Goal: Task Accomplishment & Management: Use online tool/utility

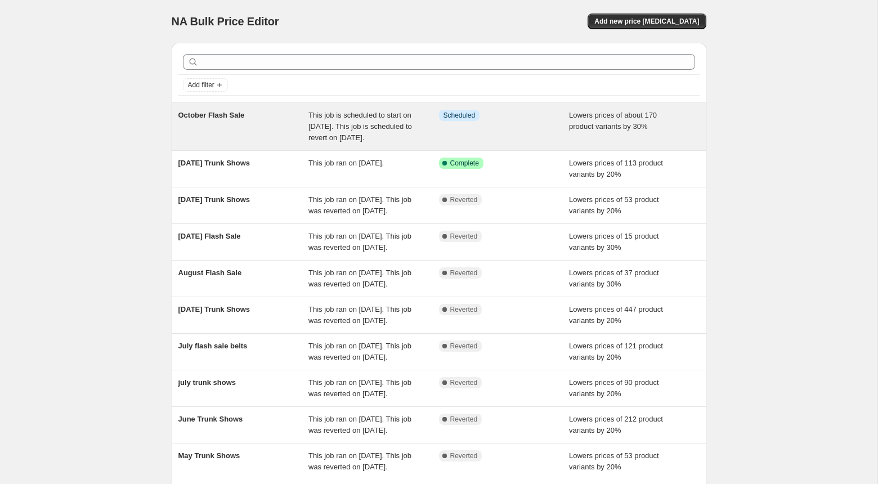
click at [515, 143] on div "Info Scheduled" at bounding box center [504, 127] width 131 height 34
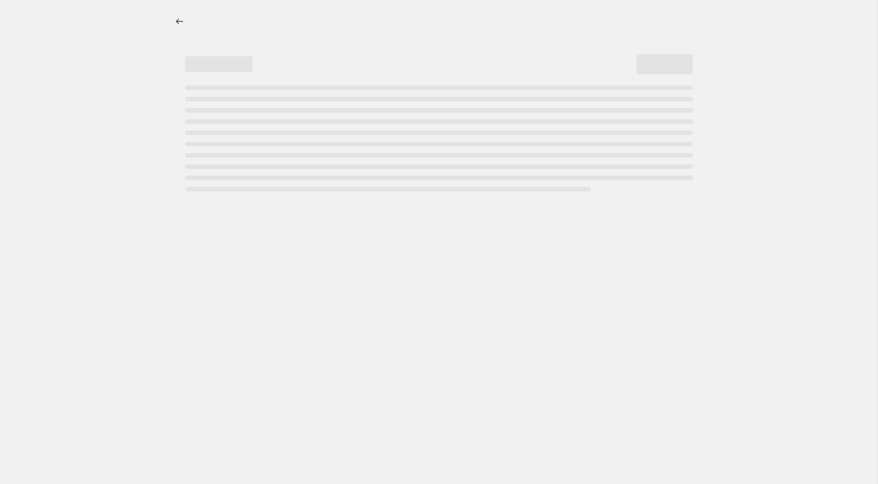
select select "percentage"
select select "no_change"
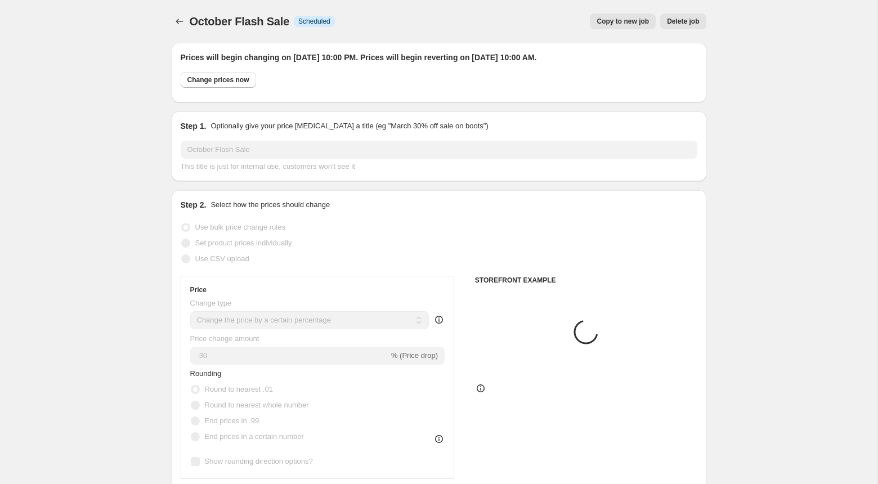
select select "vendor"
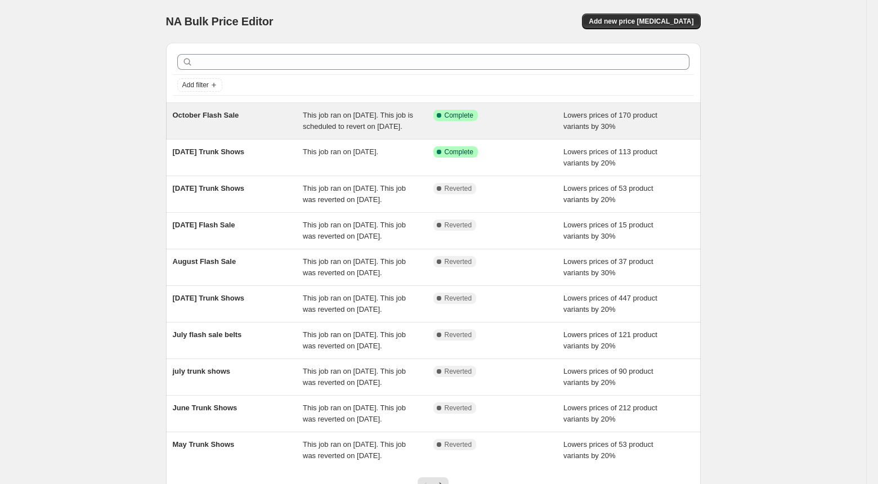
click at [560, 132] on div "Success Complete Complete" at bounding box center [498, 121] width 131 height 23
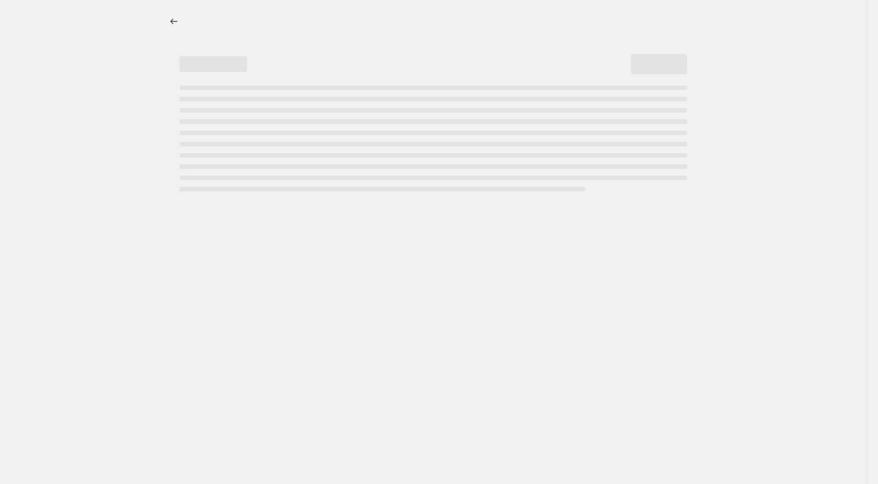
select select "percentage"
select select "no_change"
select select "vendor"
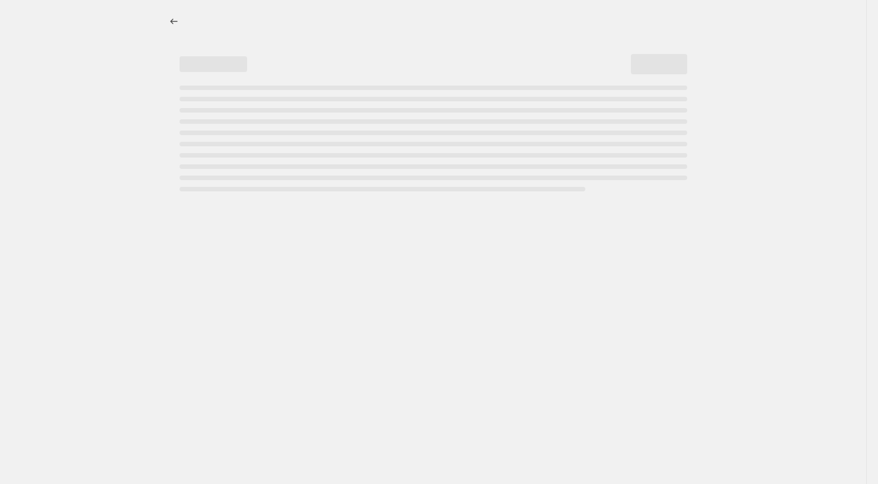
select select "vendor"
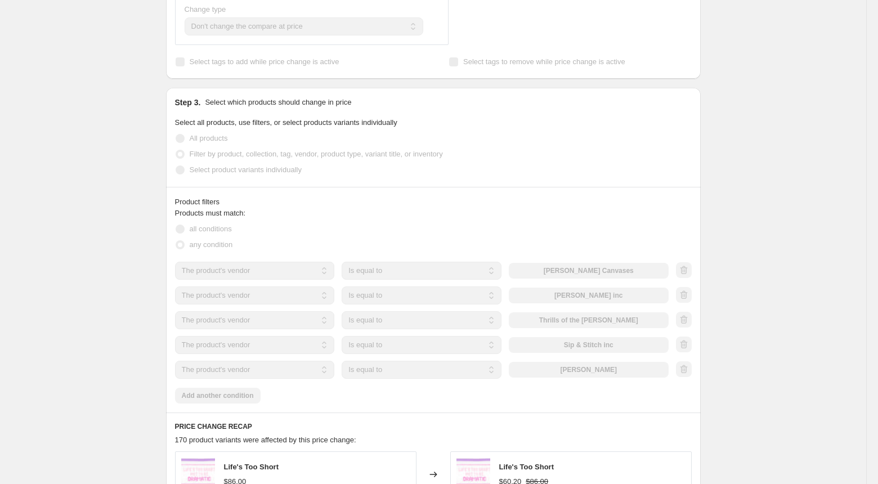
scroll to position [558, 0]
